Goal: Communication & Community: Share content

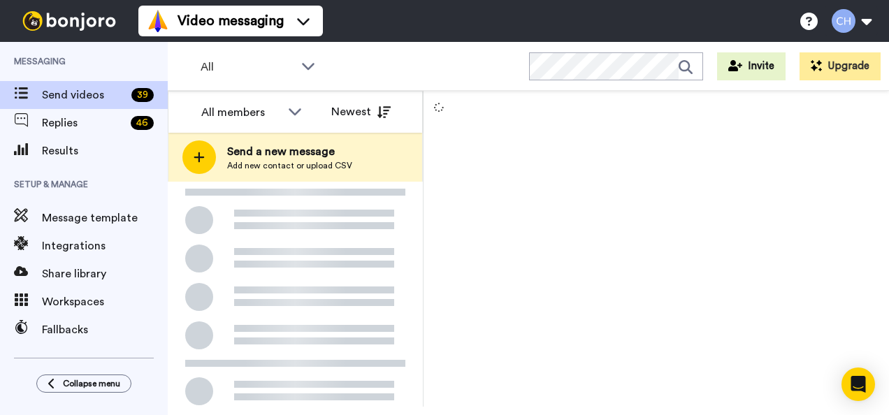
click at [249, 148] on span "Send a new message" at bounding box center [289, 151] width 125 height 17
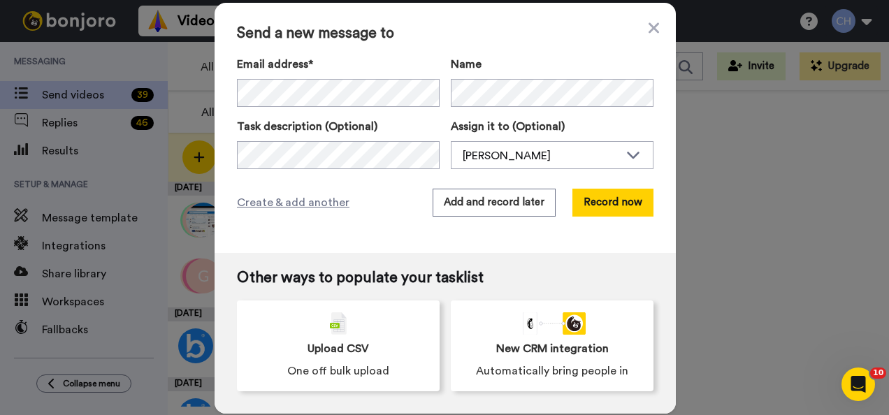
drag, startPoint x: 622, startPoint y: 201, endPoint x: 532, endPoint y: 245, distance: 100.3
click at [532, 245] on div "Send a new message to Email address* ‌ ‌ ‌ ‌ ‌ ‌ ‌ ‌ ‌ ‌ ‌ ‌ ‌ ‌ ‌ Name Task de…" at bounding box center [445, 128] width 461 height 250
click at [637, 200] on button "Record now" at bounding box center [612, 203] width 81 height 28
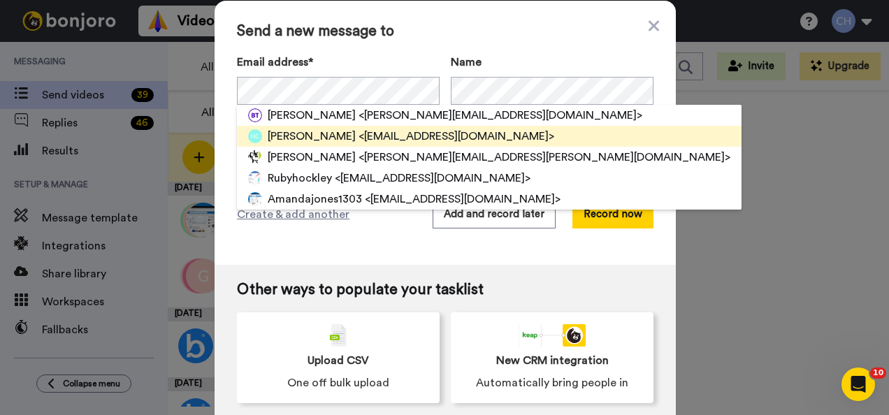
click at [399, 134] on span "<[EMAIL_ADDRESS][DOMAIN_NAME]>" at bounding box center [457, 136] width 196 height 17
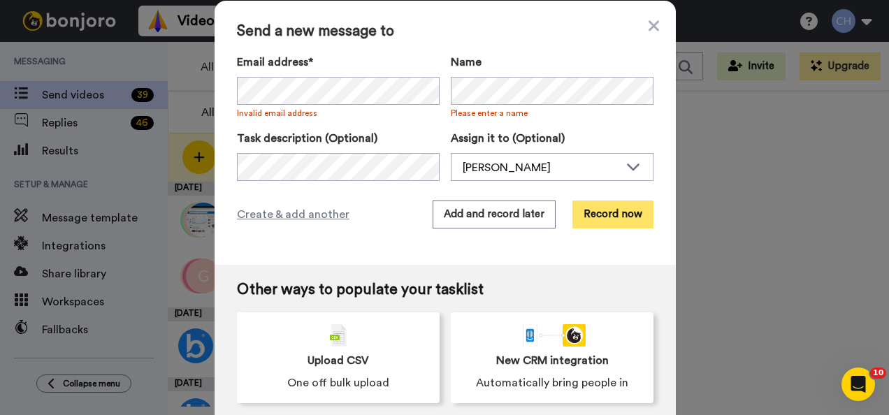
click at [623, 219] on button "Record now" at bounding box center [612, 215] width 81 height 28
